Goal: Transaction & Acquisition: Purchase product/service

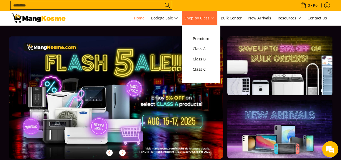
click at [215, 18] on span "Shop by Class" at bounding box center [200, 18] width 30 height 7
click at [204, 71] on span "Class C" at bounding box center [201, 69] width 16 height 7
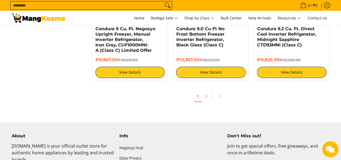
scroll to position [1107, 0]
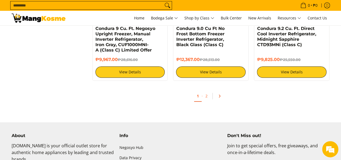
click at [219, 98] on link "Pagination" at bounding box center [221, 95] width 13 height 9
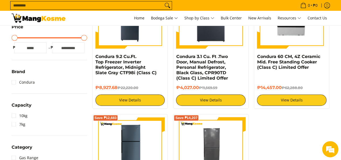
scroll to position [108, 0]
